Goal: Task Accomplishment & Management: Manage account settings

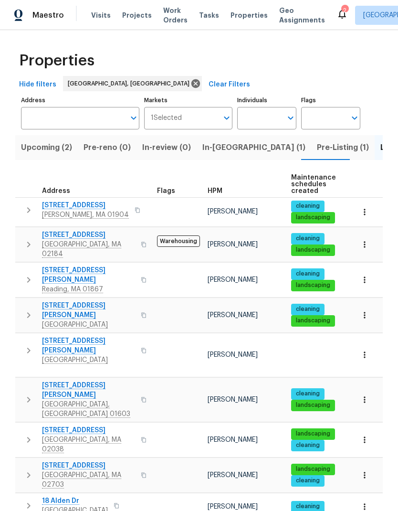
click at [219, 145] on span "In-reno (1)" at bounding box center [253, 147] width 103 height 13
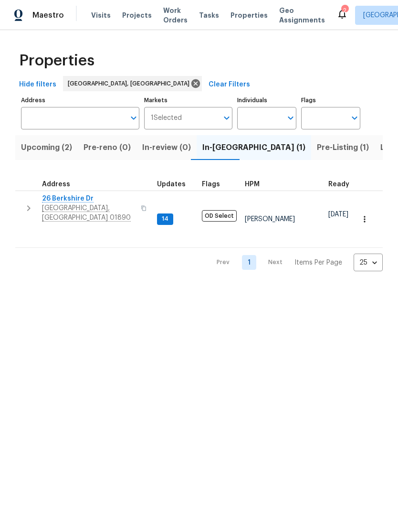
click at [381, 147] on span "Listed (13)" at bounding box center [400, 147] width 39 height 13
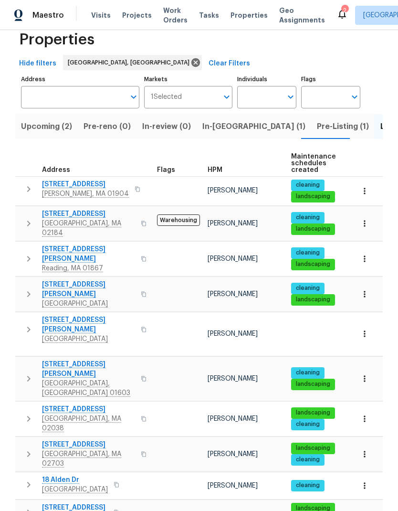
scroll to position [25, 0]
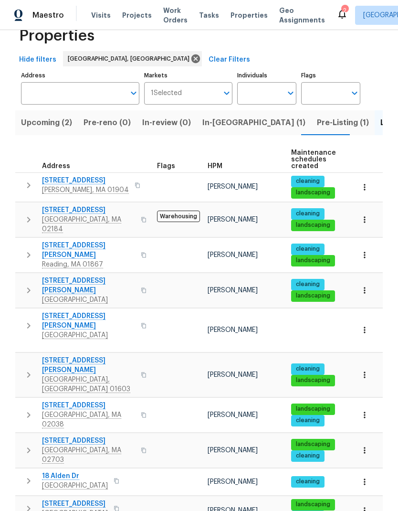
click at [81, 445] on span "[GEOGRAPHIC_DATA], MA 02703" at bounding box center [88, 454] width 93 height 19
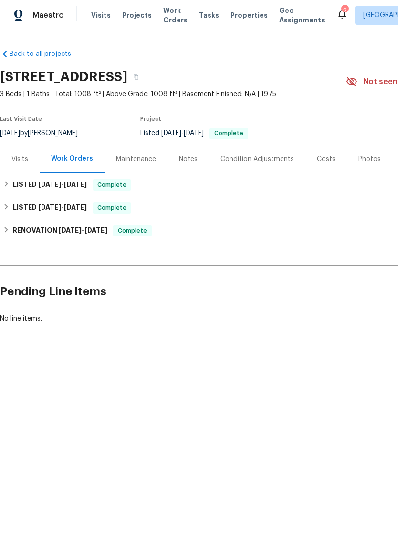
click at [17, 159] on div "Visits" at bounding box center [19, 159] width 17 height 10
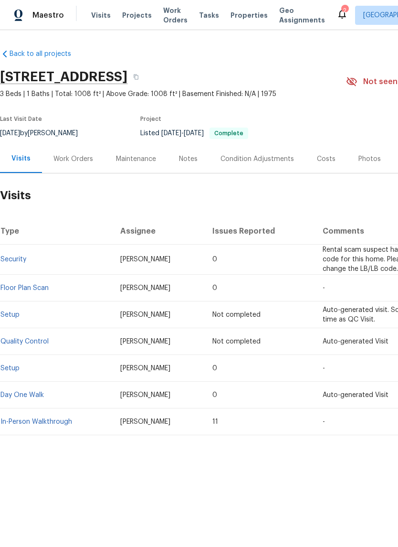
click at [22, 258] on link "Security" at bounding box center [13, 259] width 26 height 7
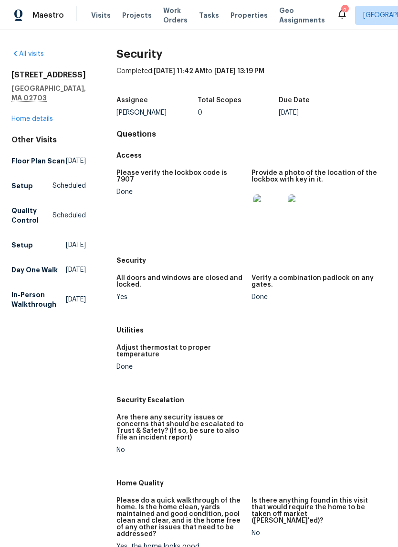
click at [305, 210] on img at bounding box center [303, 209] width 31 height 31
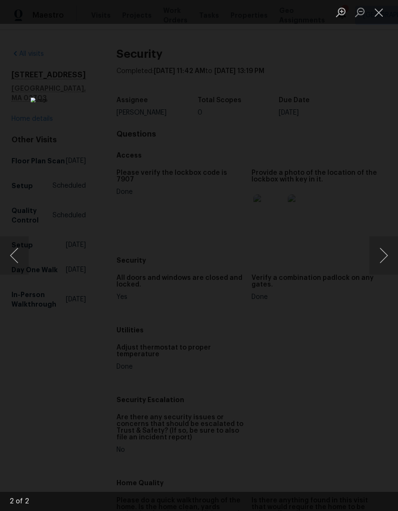
click at [377, 11] on button "Close lightbox" at bounding box center [379, 12] width 19 height 17
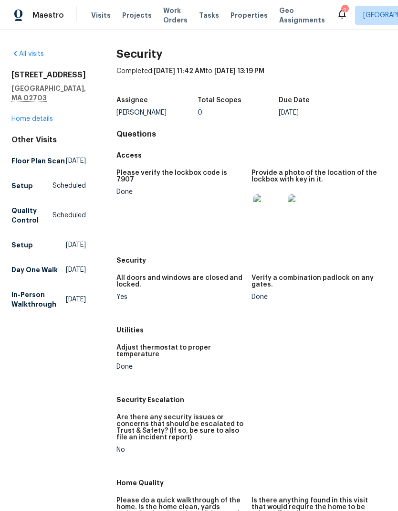
click at [42, 116] on link "Home details" at bounding box center [32, 119] width 42 height 7
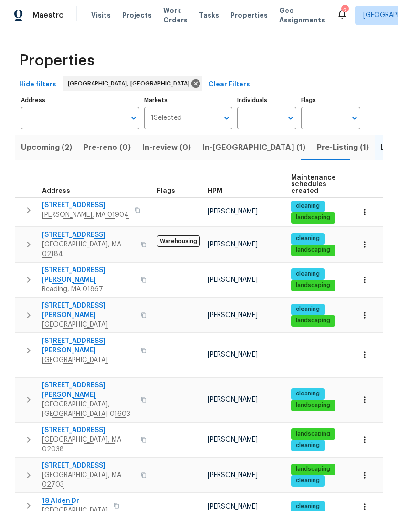
click at [317, 150] on span "Pre-Listing (1)" at bounding box center [343, 147] width 52 height 13
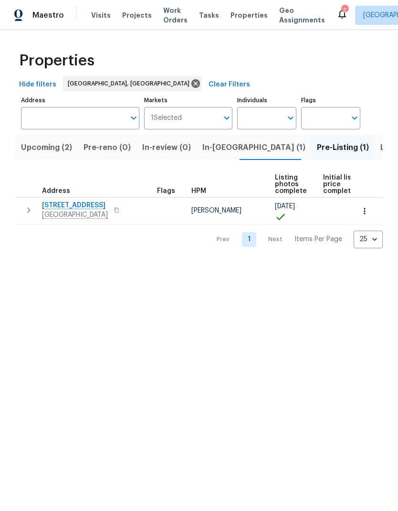
click at [79, 205] on span "[STREET_ADDRESS]" at bounding box center [75, 206] width 66 height 10
click at [219, 146] on span "In-[GEOGRAPHIC_DATA] (1)" at bounding box center [253, 147] width 103 height 13
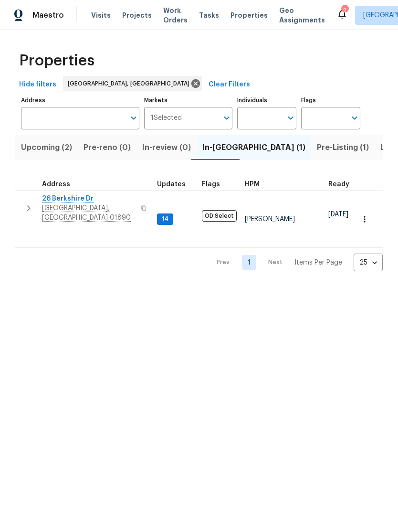
click at [76, 204] on span "[GEOGRAPHIC_DATA], [GEOGRAPHIC_DATA] 01890" at bounding box center [88, 212] width 93 height 19
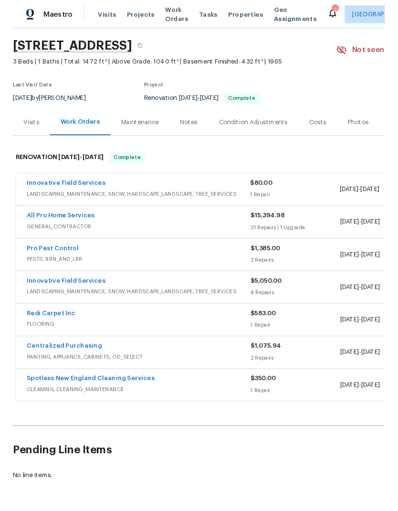
scroll to position [29, 0]
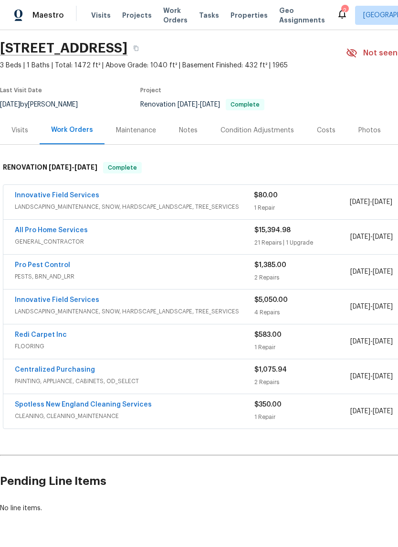
click at [71, 194] on link "Innovative Field Services" at bounding box center [57, 195] width 85 height 7
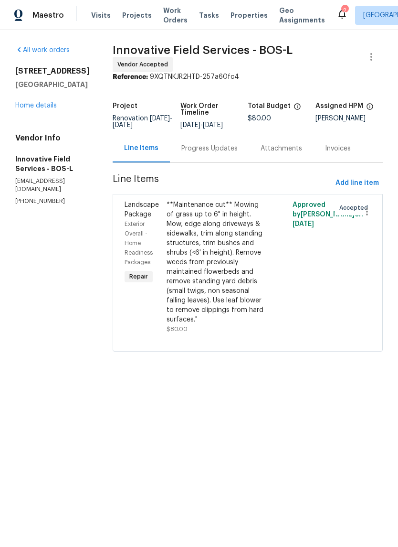
click at [202, 149] on div "Progress Updates" at bounding box center [209, 149] width 56 height 10
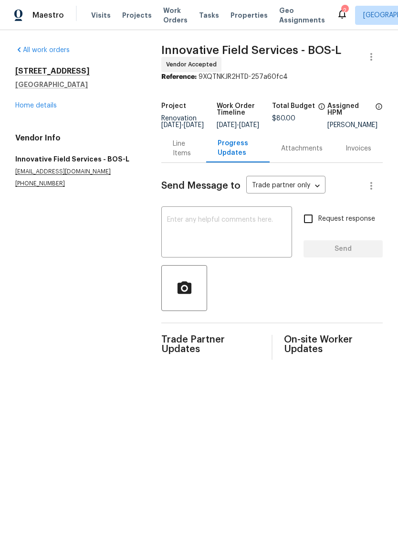
click at [208, 243] on textarea at bounding box center [226, 232] width 119 height 33
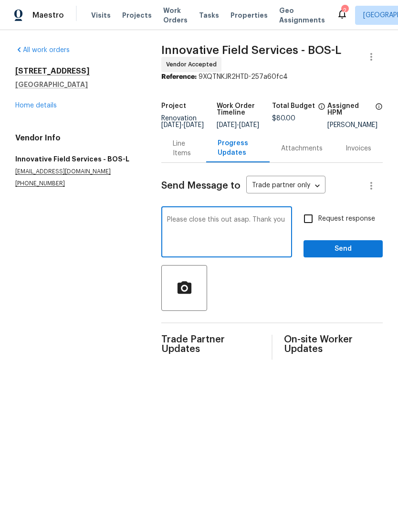
type textarea "Please close this out asap. Thank you"
click at [310, 225] on input "Request response" at bounding box center [308, 219] width 20 height 20
checkbox input "true"
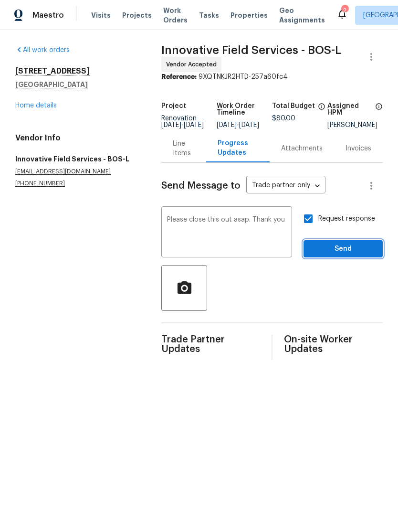
click at [348, 255] on span "Send" at bounding box center [343, 249] width 64 height 12
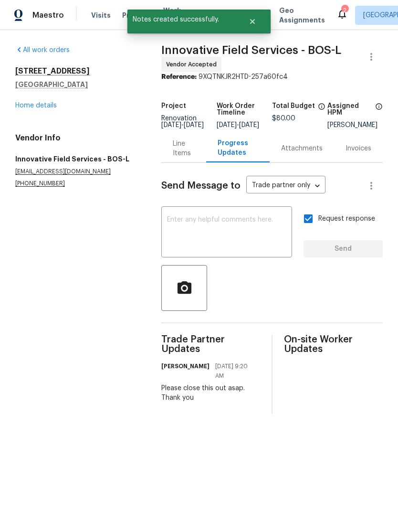
click at [47, 107] on link "Home details" at bounding box center [36, 105] width 42 height 7
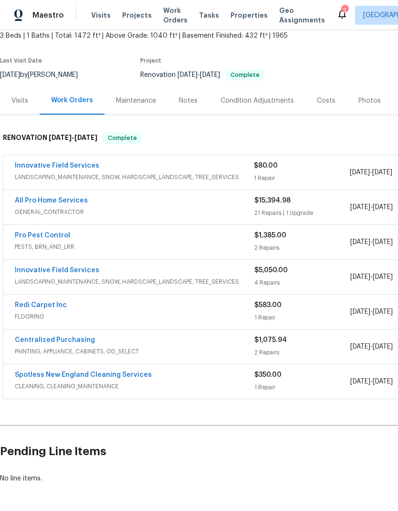
scroll to position [57, 0]
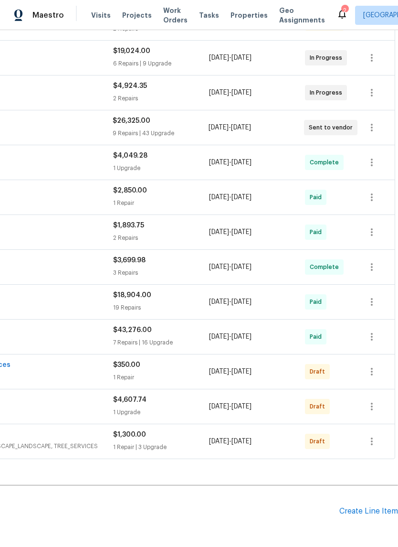
scroll to position [252, 141]
click at [372, 366] on icon "button" at bounding box center [371, 371] width 11 height 11
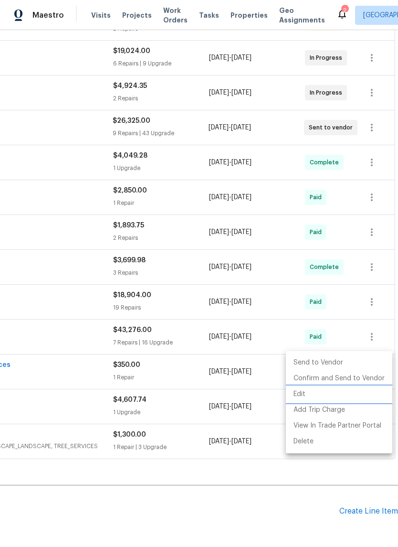
click at [328, 393] on li "Edit" at bounding box center [339, 394] width 106 height 16
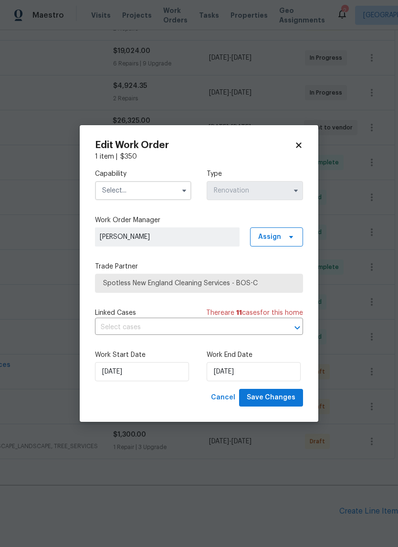
click at [149, 189] on input "text" at bounding box center [143, 190] width 96 height 19
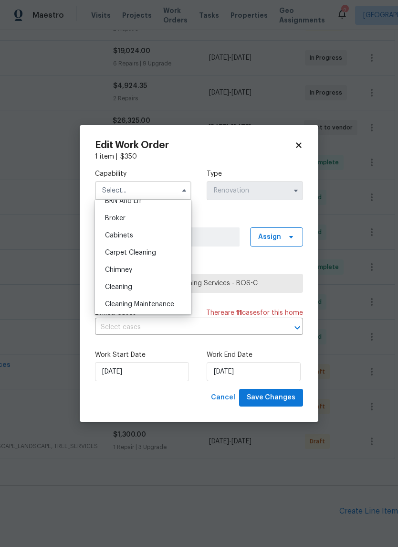
scroll to position [100, 0]
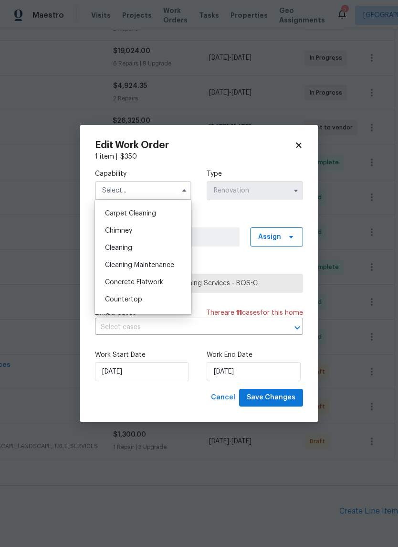
click at [160, 248] on div "Cleaning" at bounding box center [143, 247] width 92 height 17
type input "Cleaning"
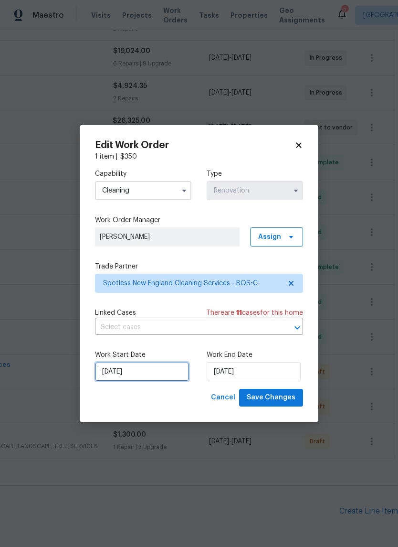
click at [154, 374] on input "[DATE]" at bounding box center [142, 371] width 94 height 19
select select "9"
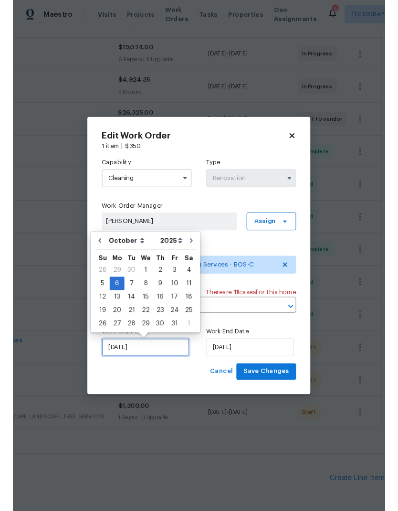
scroll to position [21, 0]
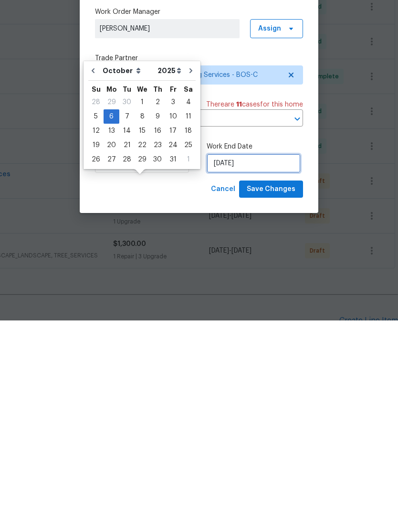
click at [244, 344] on input "[DATE]" at bounding box center [254, 353] width 94 height 19
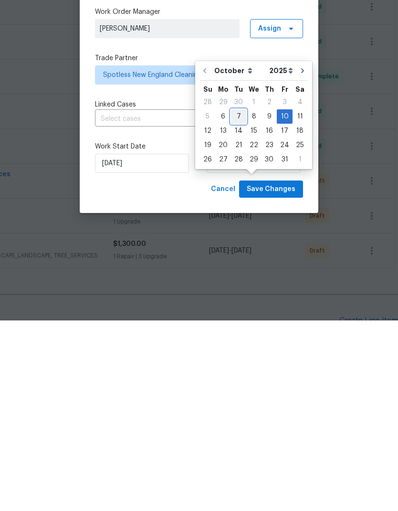
click at [239, 300] on div "7" at bounding box center [238, 306] width 15 height 13
type input "[DATE]"
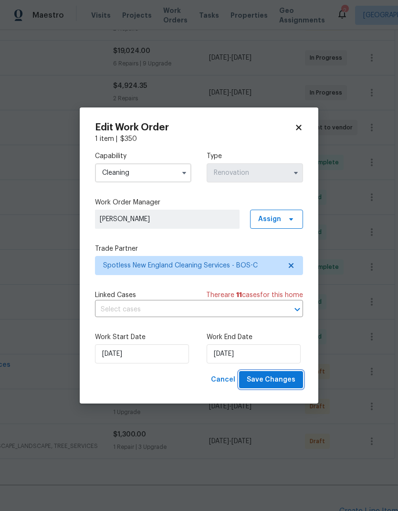
click at [284, 380] on span "Save Changes" at bounding box center [271, 380] width 49 height 12
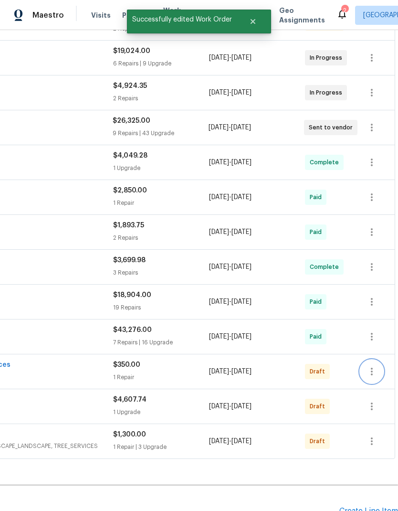
click at [374, 366] on icon "button" at bounding box center [371, 371] width 11 height 11
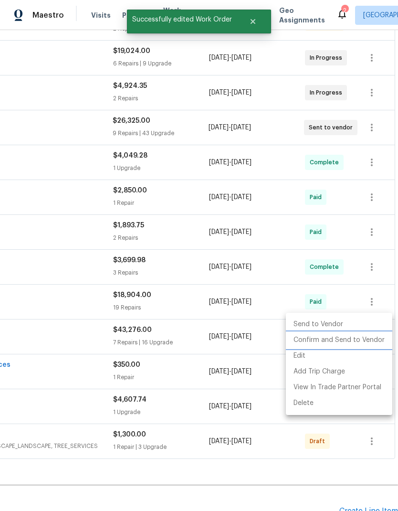
click at [360, 342] on li "Confirm and Send to Vendor" at bounding box center [339, 340] width 106 height 16
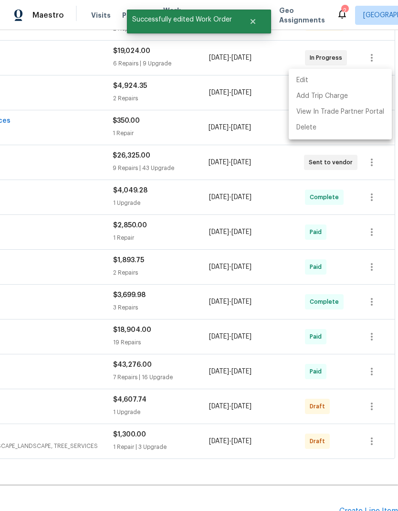
click at [245, 425] on div at bounding box center [199, 255] width 398 height 511
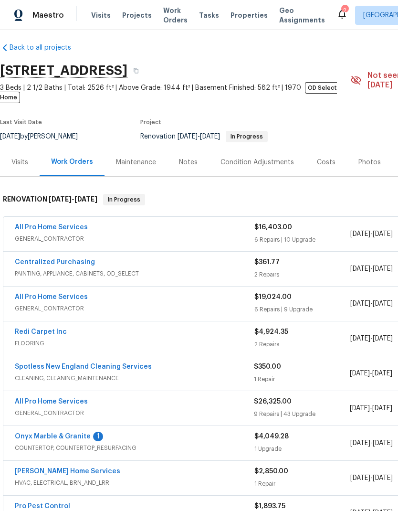
scroll to position [6, 0]
click at [58, 224] on link "All Pro Home Services" at bounding box center [51, 227] width 73 height 7
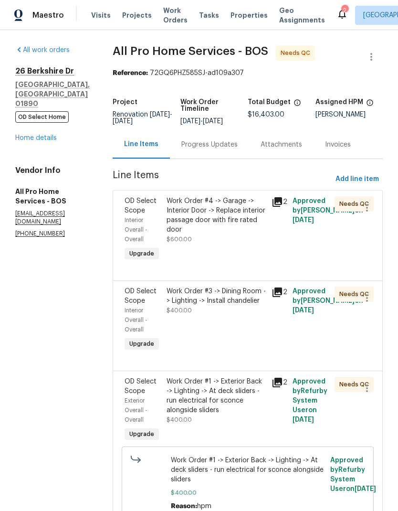
click at [232, 227] on div "Work Order #4 -> Garage -> Interior Door -> Replace interior passage door with …" at bounding box center [216, 215] width 99 height 38
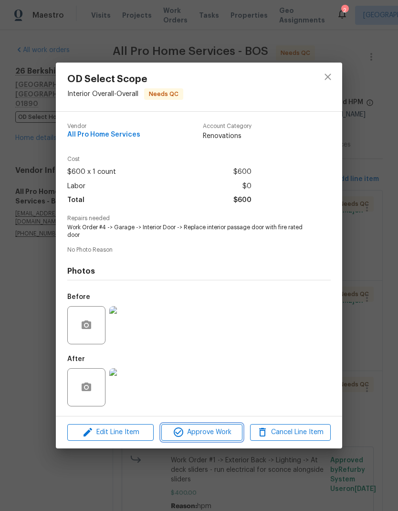
click at [215, 430] on span "Approve Work" at bounding box center [201, 432] width 75 height 12
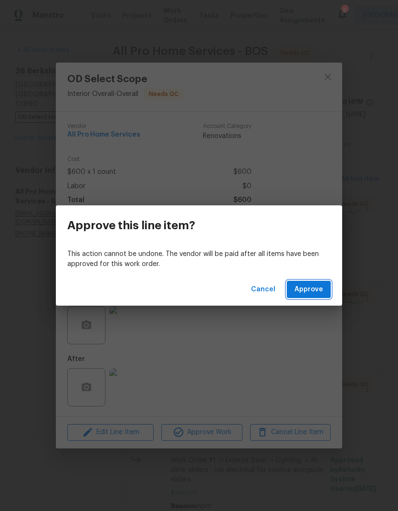
click at [314, 285] on span "Approve" at bounding box center [309, 290] width 29 height 12
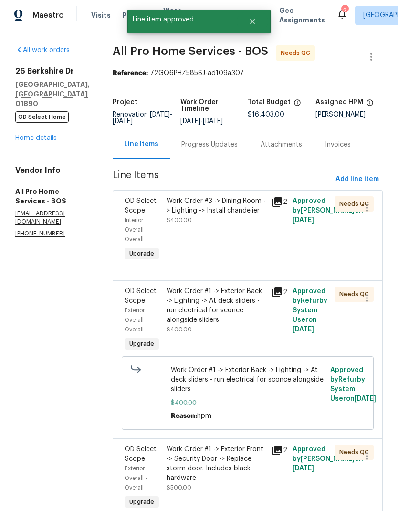
click at [233, 208] on div "Work Order #3 -> Dining Room -> Lighting -> Install chandelier" at bounding box center [216, 205] width 99 height 19
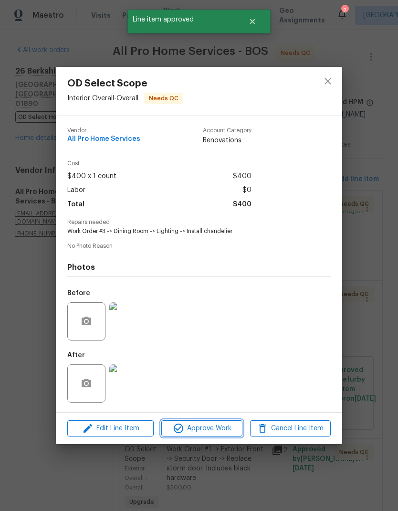
click at [216, 428] on span "Approve Work" at bounding box center [201, 429] width 75 height 12
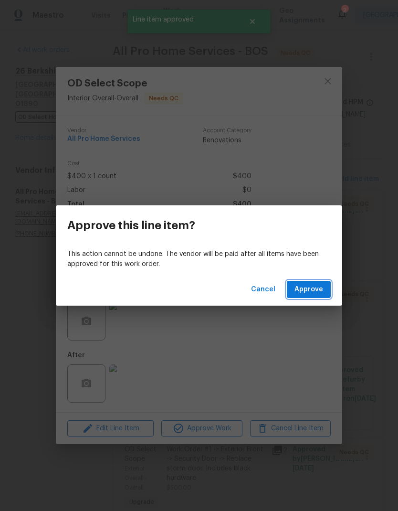
click at [317, 288] on span "Approve" at bounding box center [309, 290] width 29 height 12
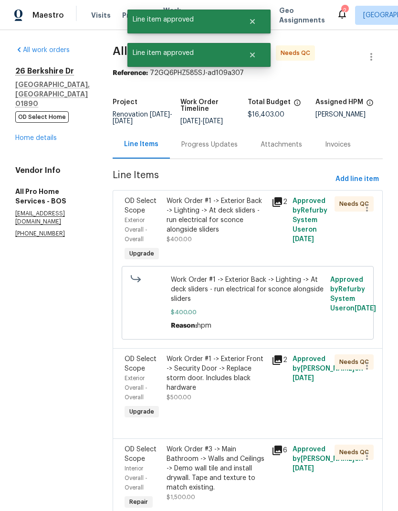
click at [229, 222] on div "Work Order #1 -> Exterior Back -> Lighting -> At deck sliders - run electrical …" at bounding box center [216, 215] width 99 height 38
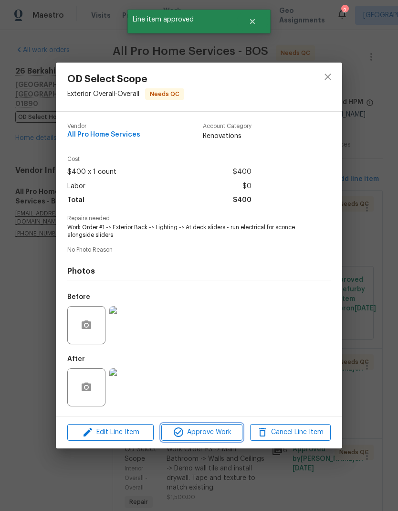
click at [221, 431] on span "Approve Work" at bounding box center [201, 432] width 75 height 12
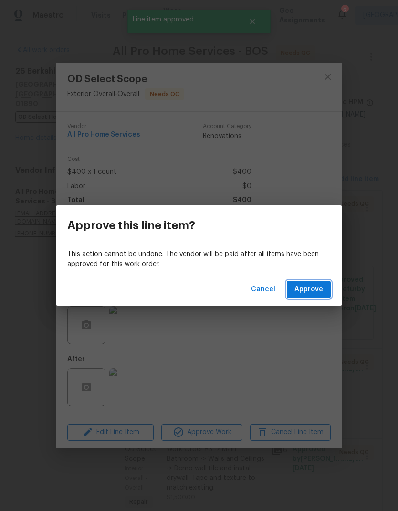
click at [318, 293] on span "Approve" at bounding box center [309, 290] width 29 height 12
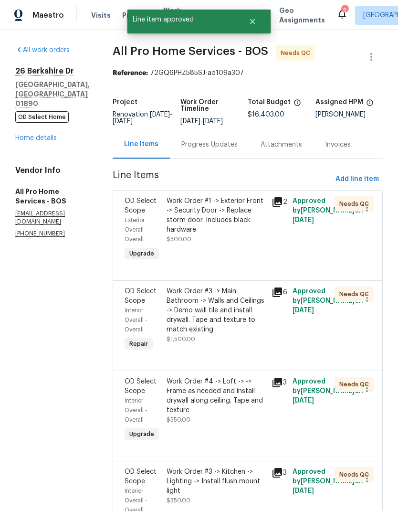
click at [218, 222] on div "Work Order #1 -> Exterior Front -> Security Door -> Replace storm door. Include…" at bounding box center [216, 215] width 99 height 38
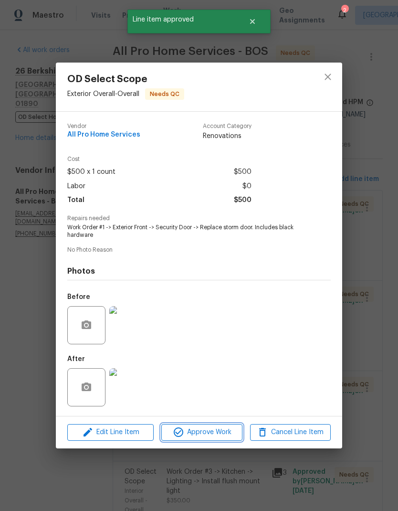
click at [213, 433] on span "Approve Work" at bounding box center [201, 432] width 75 height 12
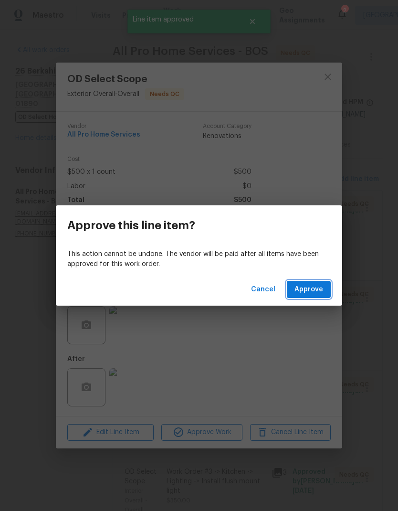
click at [312, 289] on span "Approve" at bounding box center [309, 290] width 29 height 12
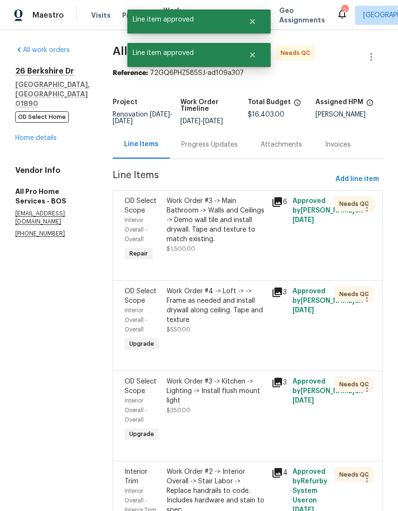
click at [216, 241] on div "Work Order #3 -> Main Bathroom -> Walls and Ceilings -> Demo wall tile and inst…" at bounding box center [216, 220] width 99 height 48
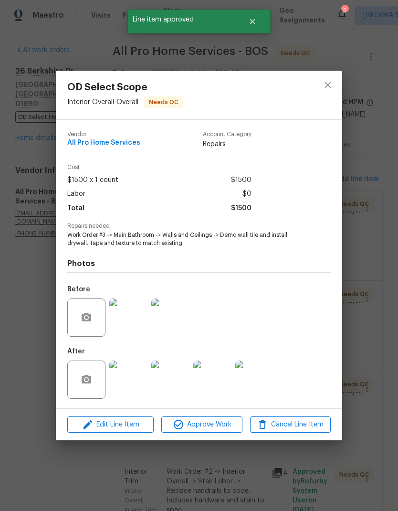
click at [214, 426] on span "Approve Work" at bounding box center [201, 425] width 75 height 12
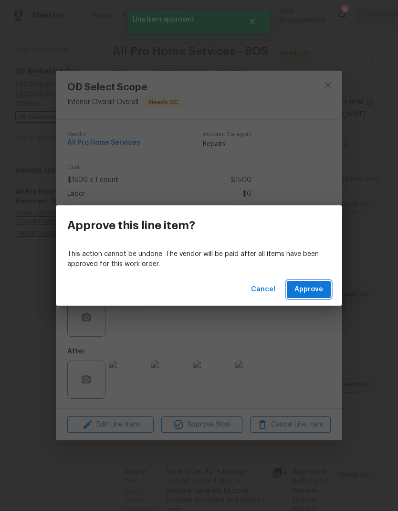
click at [316, 286] on span "Approve" at bounding box center [309, 290] width 29 height 12
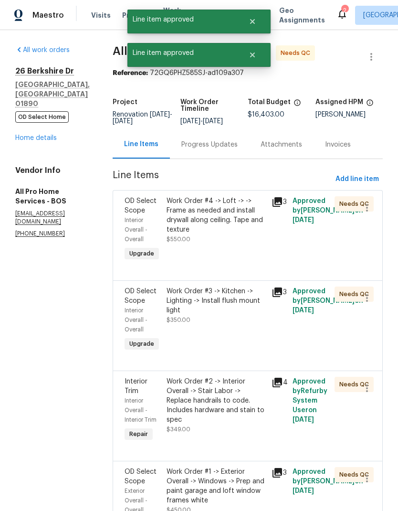
click at [215, 231] on div "Work Order #4 -> Loft -> -> Frame as needed and install drywall along ceiling. …" at bounding box center [216, 215] width 99 height 38
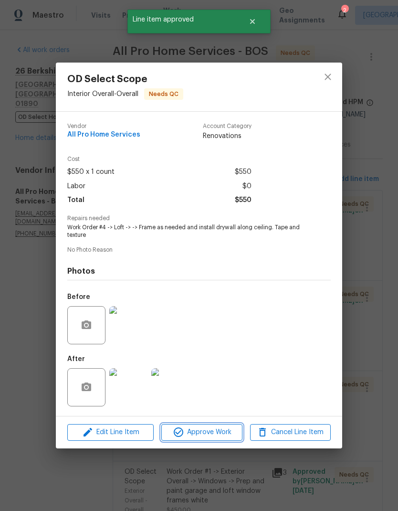
click at [217, 438] on span "Approve Work" at bounding box center [201, 432] width 75 height 12
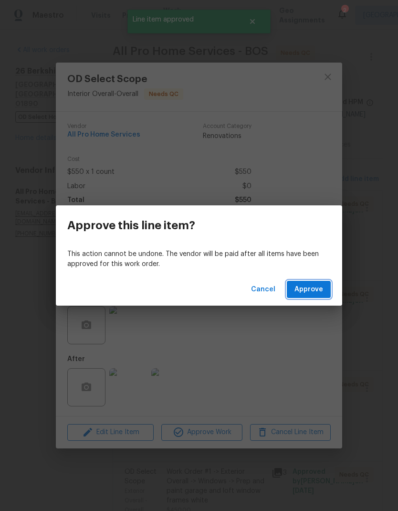
click at [319, 288] on span "Approve" at bounding box center [309, 290] width 29 height 12
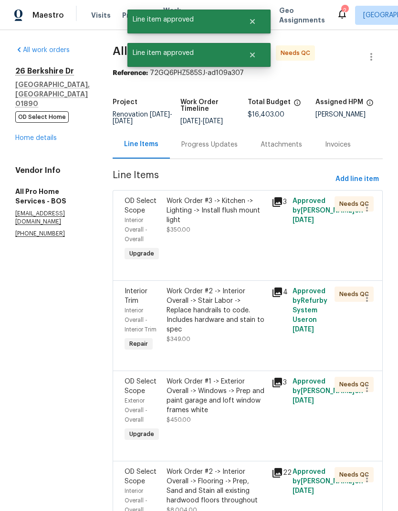
click at [204, 220] on div "Work Order #3 -> Kitchen -> Lighting -> Install flush mount light" at bounding box center [216, 210] width 99 height 29
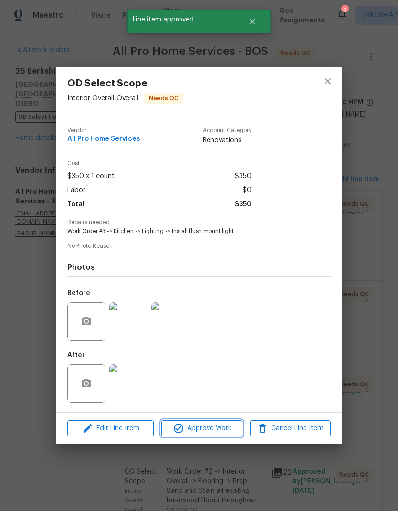
click at [221, 429] on span "Approve Work" at bounding box center [201, 429] width 75 height 12
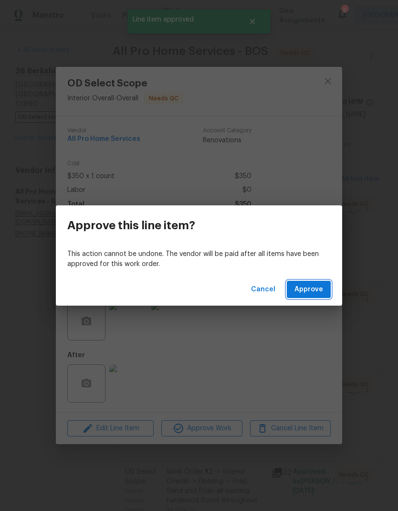
click at [300, 293] on span "Approve" at bounding box center [309, 290] width 29 height 12
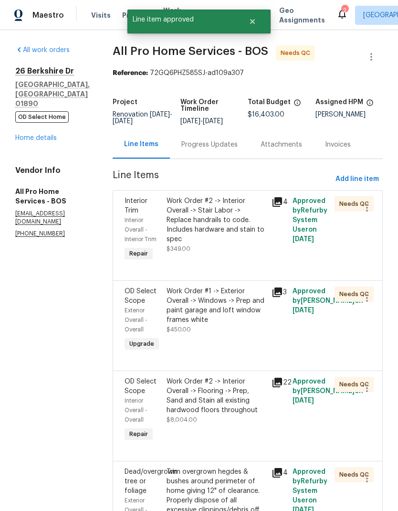
click at [207, 229] on div "Work Order #2 -> Interior Overall -> Stair Labor -> Replace handrails to code. …" at bounding box center [216, 220] width 99 height 48
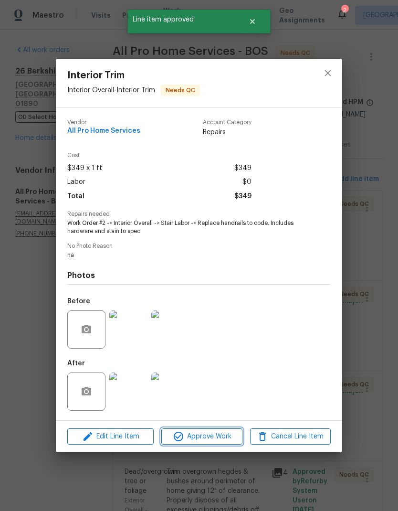
click at [215, 430] on button "Approve Work" at bounding box center [201, 436] width 81 height 17
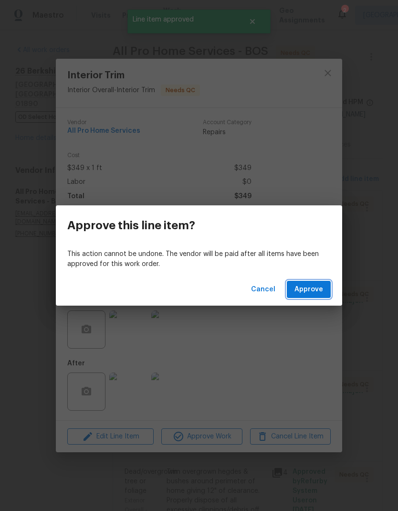
click at [310, 297] on button "Approve" at bounding box center [309, 290] width 44 height 18
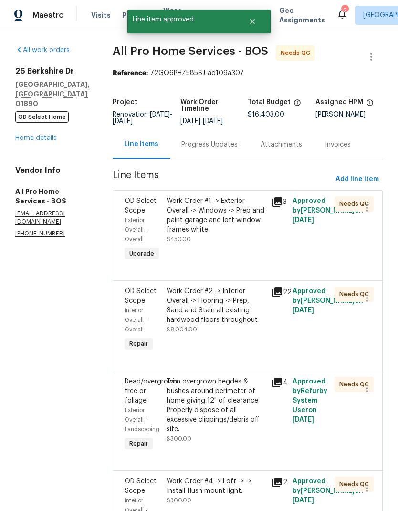
click at [211, 226] on div "Work Order #1 -> Exterior Overall -> Windows -> Prep and paint garage and loft …" at bounding box center [216, 215] width 99 height 38
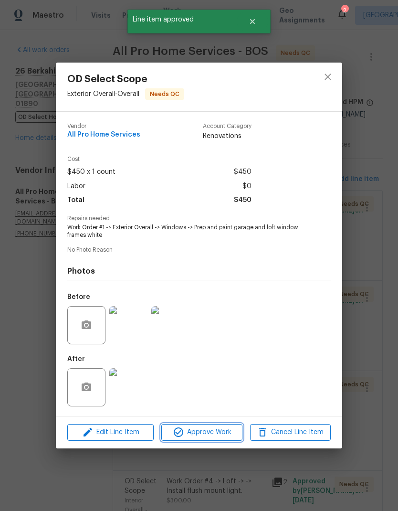
click at [217, 438] on span "Approve Work" at bounding box center [201, 432] width 75 height 12
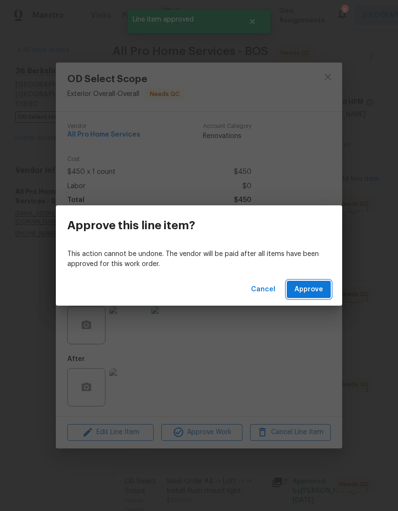
click at [305, 291] on span "Approve" at bounding box center [309, 290] width 29 height 12
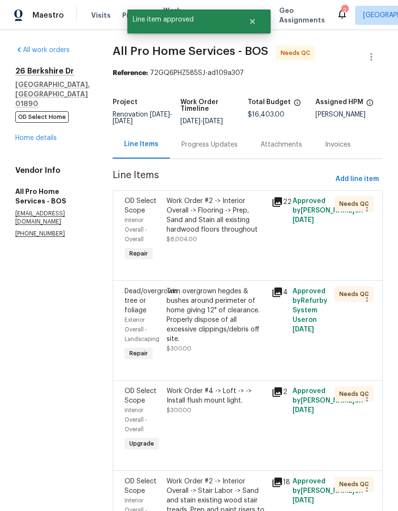
click at [191, 242] on div "Work Order #2 -> Interior Overall -> Flooring -> Prep, Sand and Stain all exist…" at bounding box center [216, 220] width 99 height 48
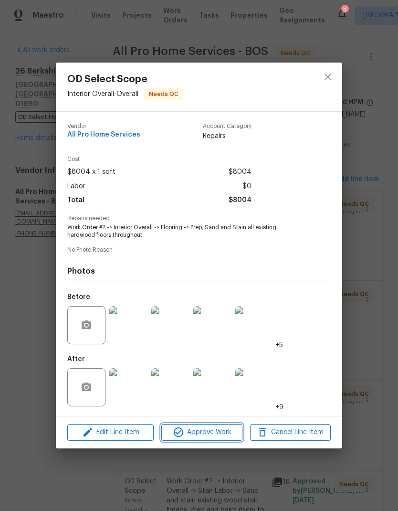
click at [217, 430] on span "Approve Work" at bounding box center [201, 432] width 75 height 12
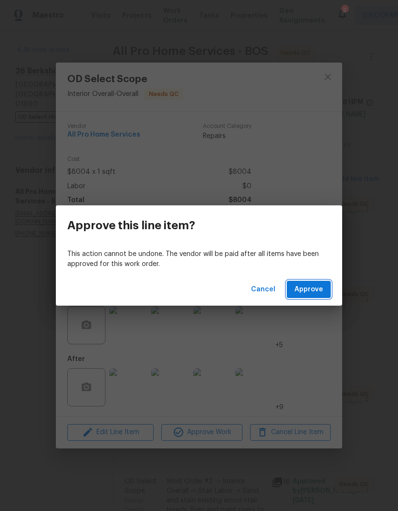
click at [312, 293] on span "Approve" at bounding box center [309, 290] width 29 height 12
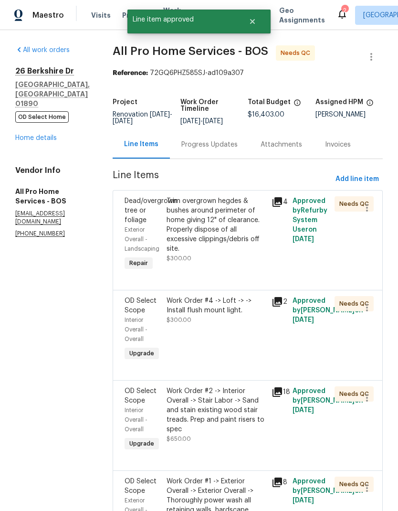
click at [224, 230] on div "Trim overgrown hegdes & bushes around perimeter of home giving 12" of clearance…" at bounding box center [216, 224] width 99 height 57
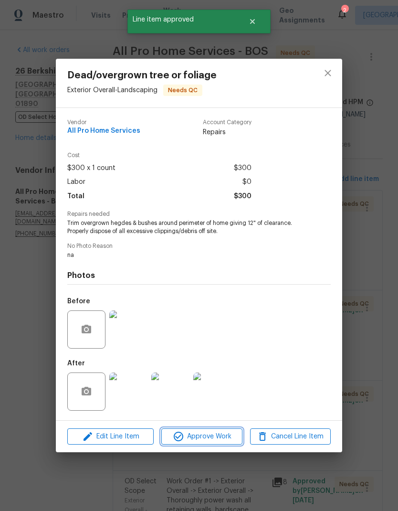
click at [215, 434] on span "Approve Work" at bounding box center [201, 437] width 75 height 12
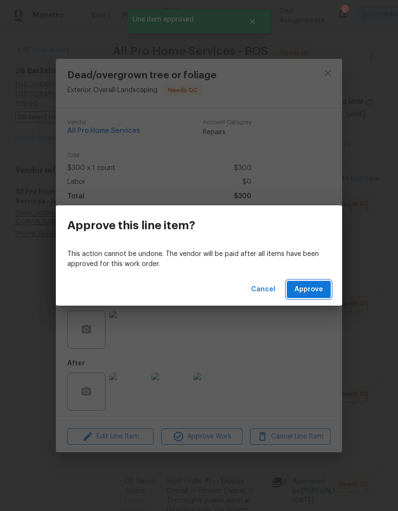
click at [312, 282] on button "Approve" at bounding box center [309, 290] width 44 height 18
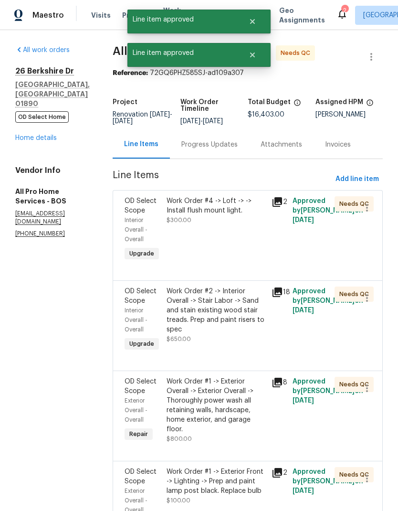
click at [217, 215] on div "Work Order #4 -> Loft -> -> Install flush mount light." at bounding box center [216, 205] width 99 height 19
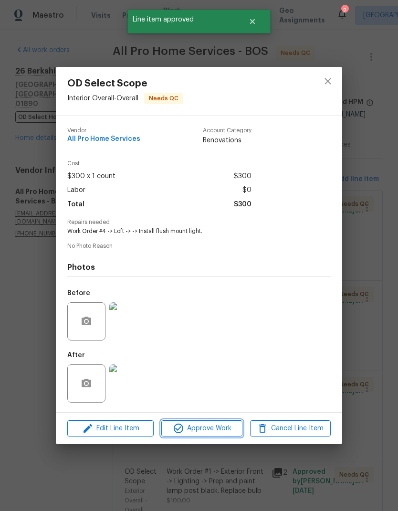
click at [219, 426] on span "Approve Work" at bounding box center [201, 429] width 75 height 12
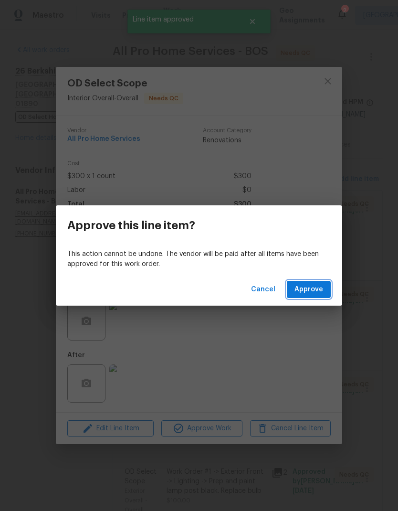
click at [318, 283] on button "Approve" at bounding box center [309, 290] width 44 height 18
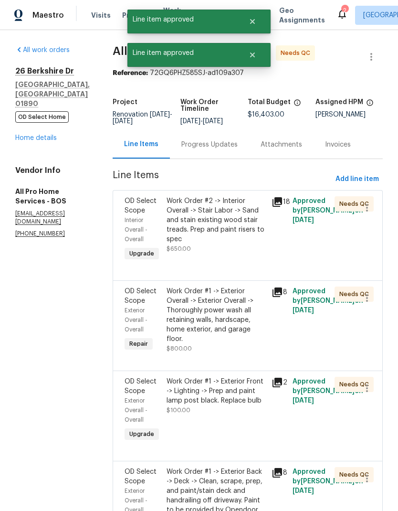
click at [220, 228] on div "Work Order #2 -> Interior Overall -> Stair Labor -> Sand and stain existing woo…" at bounding box center [216, 220] width 99 height 48
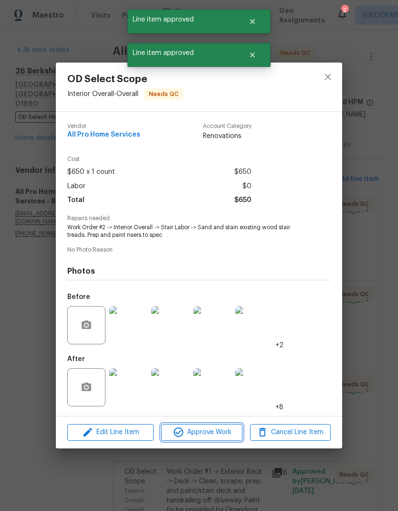
click at [221, 433] on span "Approve Work" at bounding box center [201, 432] width 75 height 12
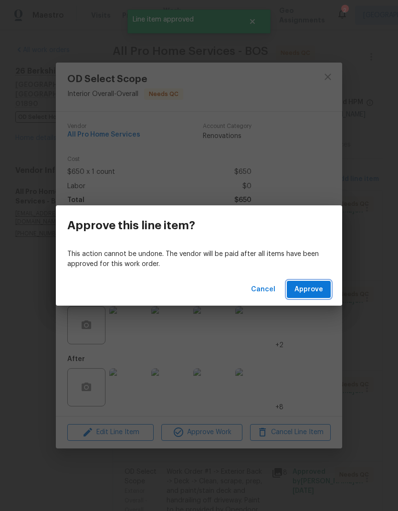
click at [316, 288] on span "Approve" at bounding box center [309, 290] width 29 height 12
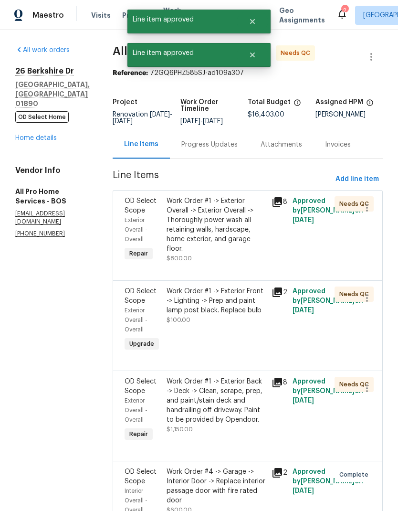
click at [215, 237] on div "Work Order #1 -> Exterior Overall -> Exterior Overall -> Thoroughly power wash …" at bounding box center [216, 224] width 99 height 57
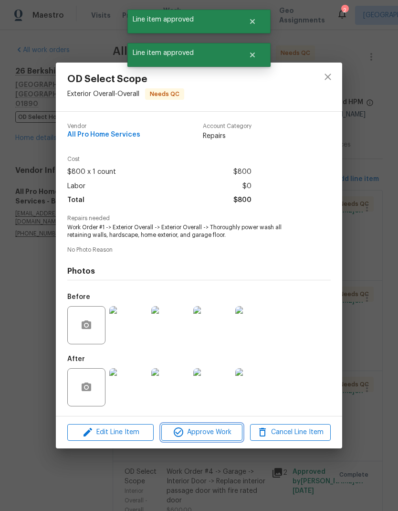
click at [219, 435] on span "Approve Work" at bounding box center [201, 432] width 75 height 12
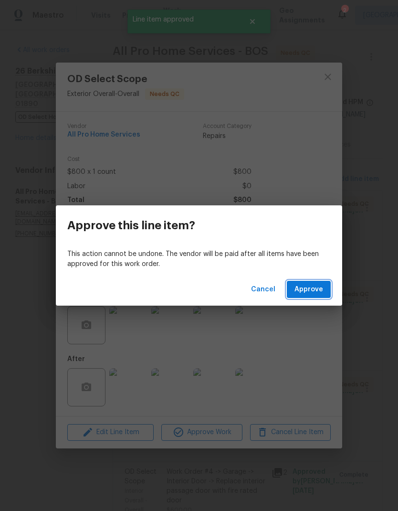
click at [311, 295] on span "Approve" at bounding box center [309, 290] width 29 height 12
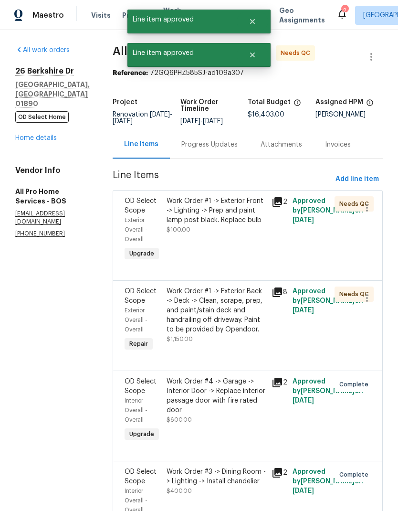
click at [222, 225] on div "Work Order #1 -> Exterior Front -> Lighting -> Prep and paint lamp post black. …" at bounding box center [216, 210] width 99 height 29
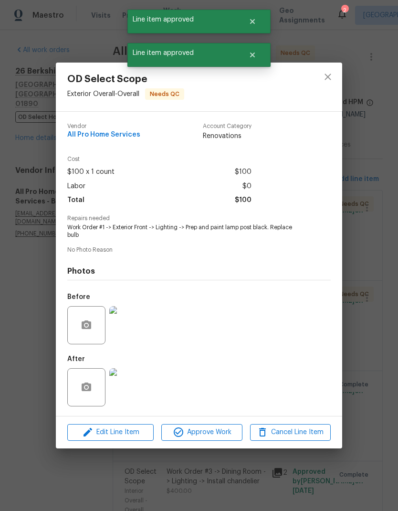
click at [220, 432] on span "Approve Work" at bounding box center [201, 432] width 75 height 12
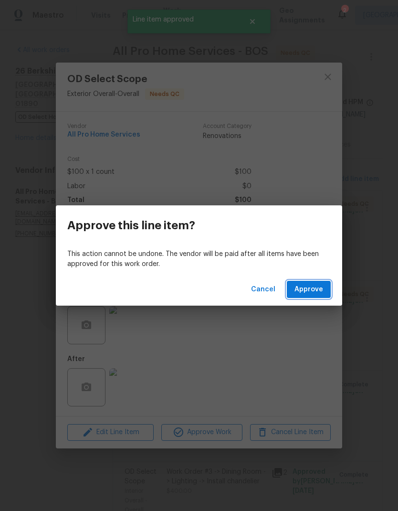
click at [315, 291] on span "Approve" at bounding box center [309, 290] width 29 height 12
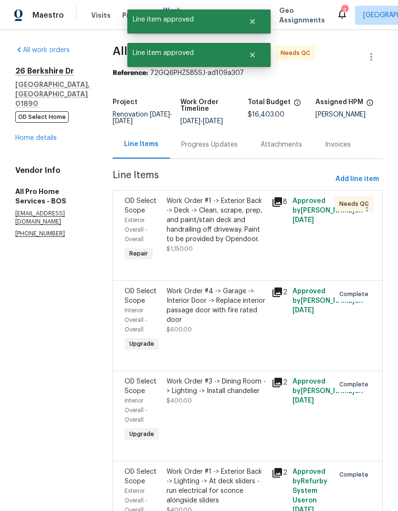
click at [221, 236] on div "Work Order #1 -> Exterior Back -> Deck -> Clean, scrape, prep, and paint/stain …" at bounding box center [216, 220] width 99 height 48
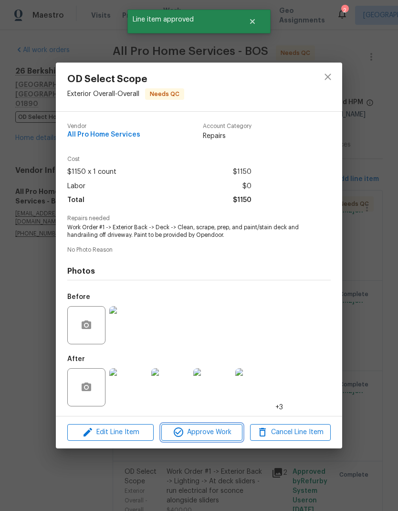
click at [218, 436] on span "Approve Work" at bounding box center [201, 432] width 75 height 12
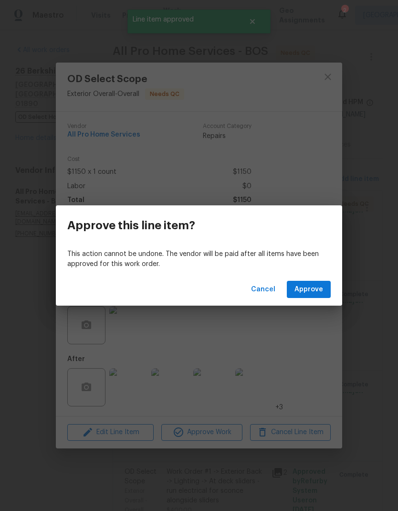
click at [315, 290] on span "Approve" at bounding box center [309, 290] width 29 height 12
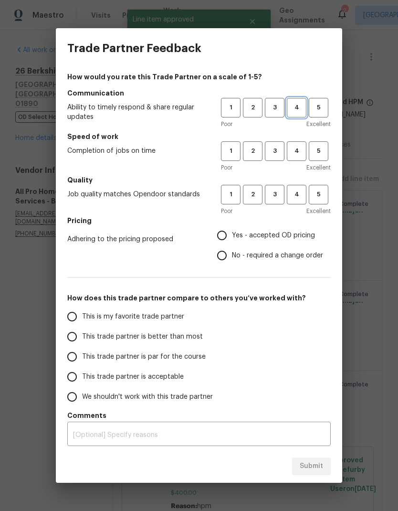
click at [296, 107] on span "4" at bounding box center [297, 107] width 18 height 11
click at [289, 154] on span "4" at bounding box center [297, 151] width 18 height 11
click at [296, 193] on span "4" at bounding box center [297, 194] width 18 height 11
click at [241, 235] on span "Yes - accepted OD pricing" at bounding box center [273, 236] width 83 height 10
click at [232, 235] on input "Yes - accepted OD pricing" at bounding box center [222, 235] width 20 height 20
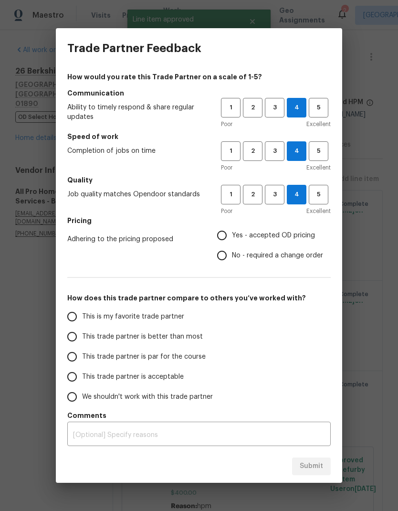
radio input "true"
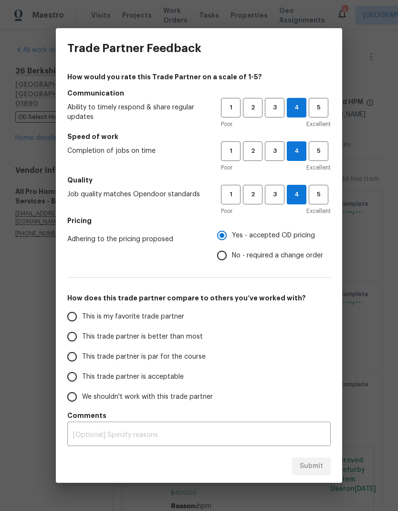
click at [71, 338] on input "This trade partner is better than most" at bounding box center [72, 337] width 20 height 20
click at [324, 465] on button "Submit" at bounding box center [311, 466] width 39 height 18
radio input "true"
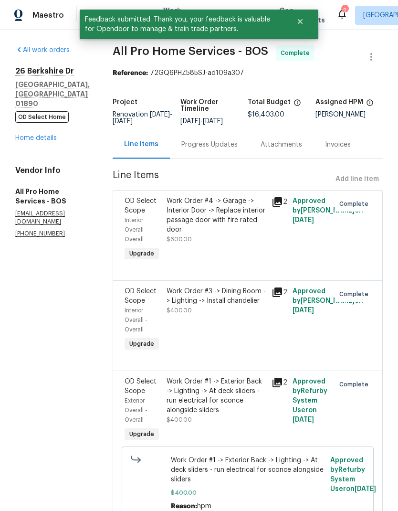
click at [45, 135] on link "Home details" at bounding box center [36, 138] width 42 height 7
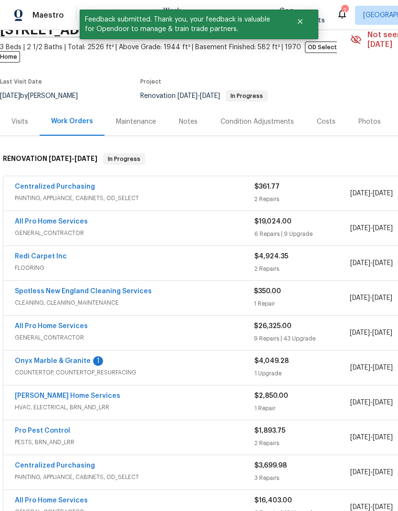
scroll to position [47, 0]
